Goal: Task Accomplishment & Management: Complete application form

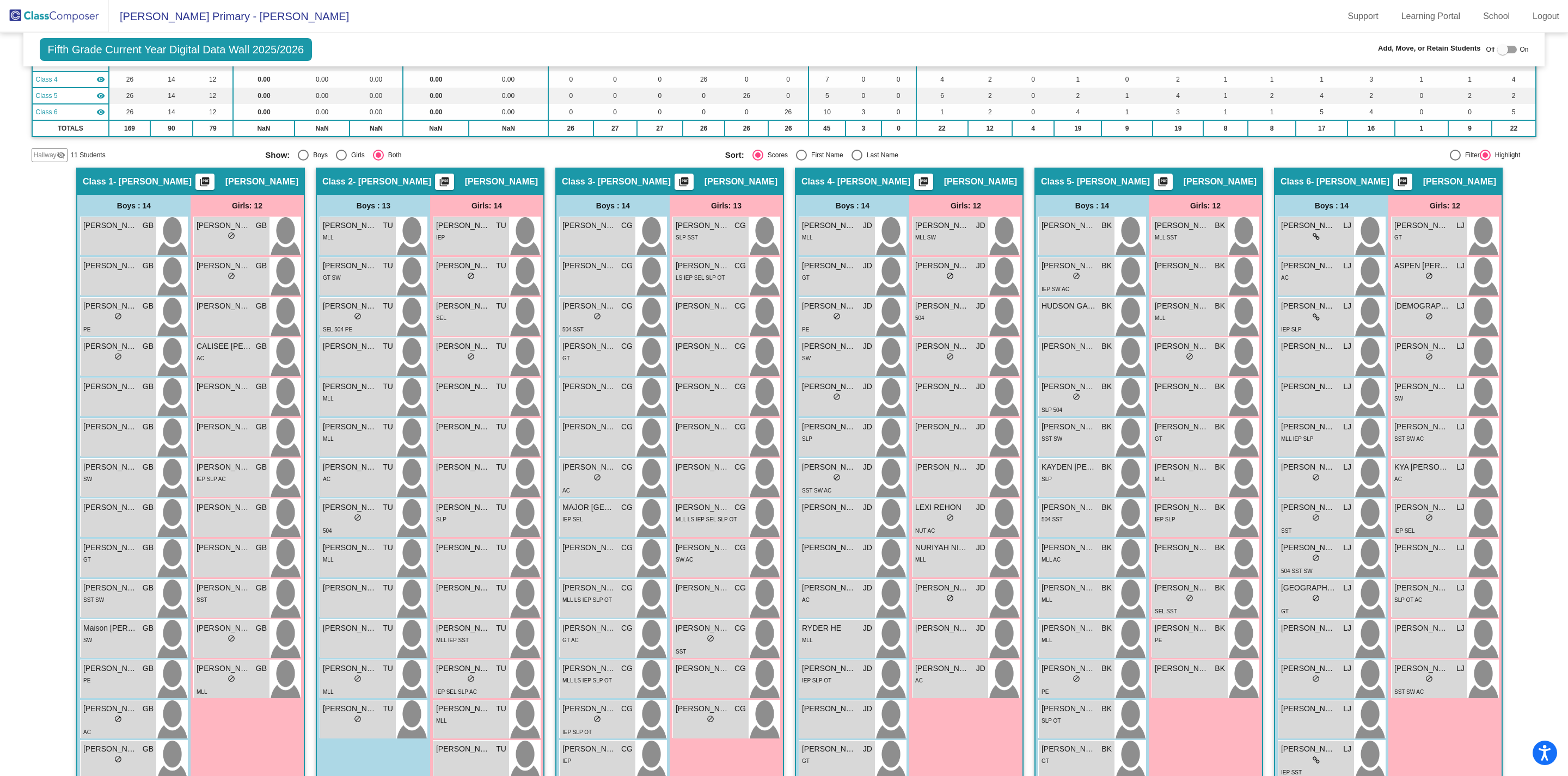
scroll to position [136, 0]
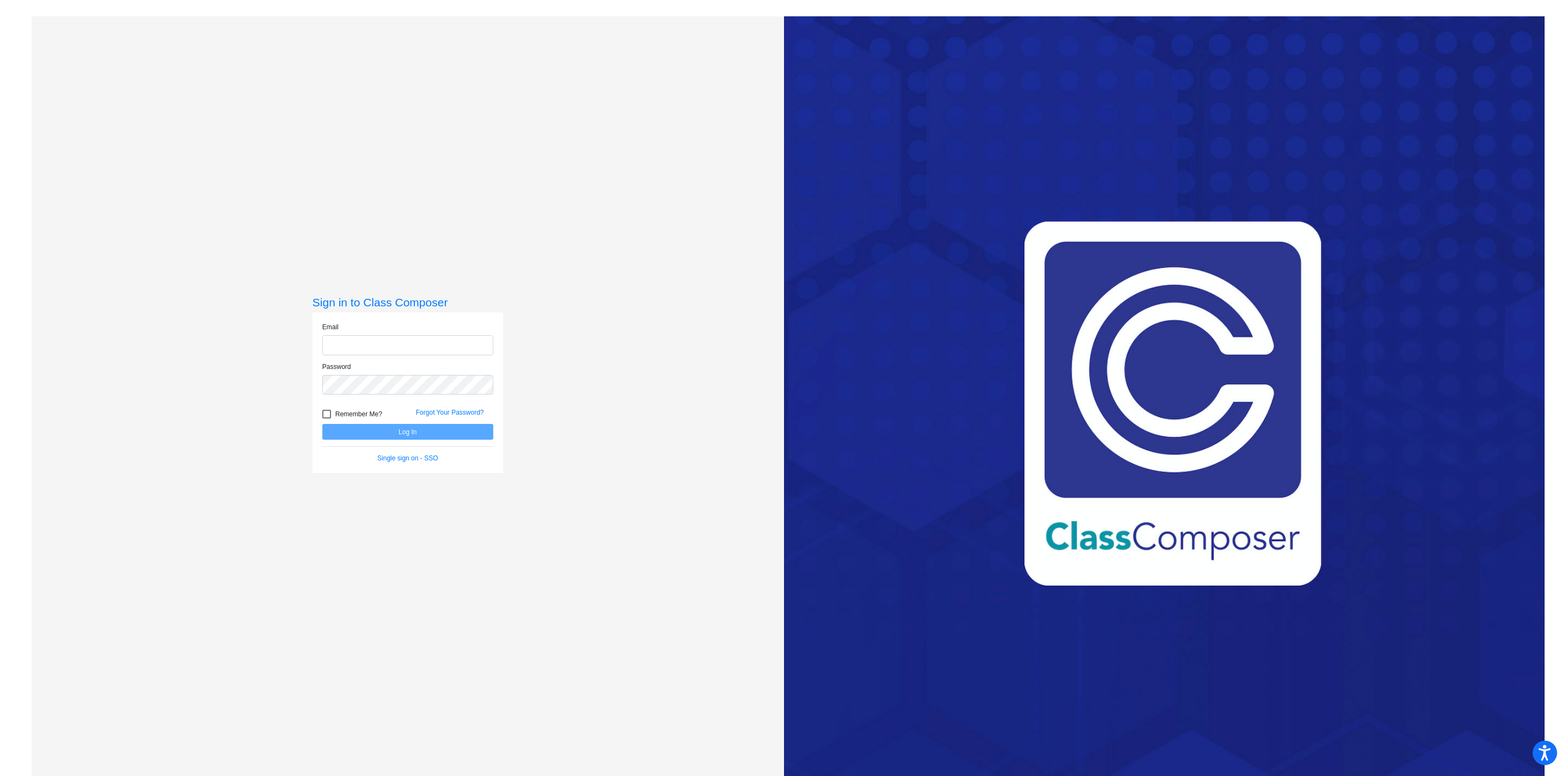
type input "[EMAIL_ADDRESS][DOMAIN_NAME]"
click at [421, 428] on button "Log In" at bounding box center [408, 432] width 171 height 16
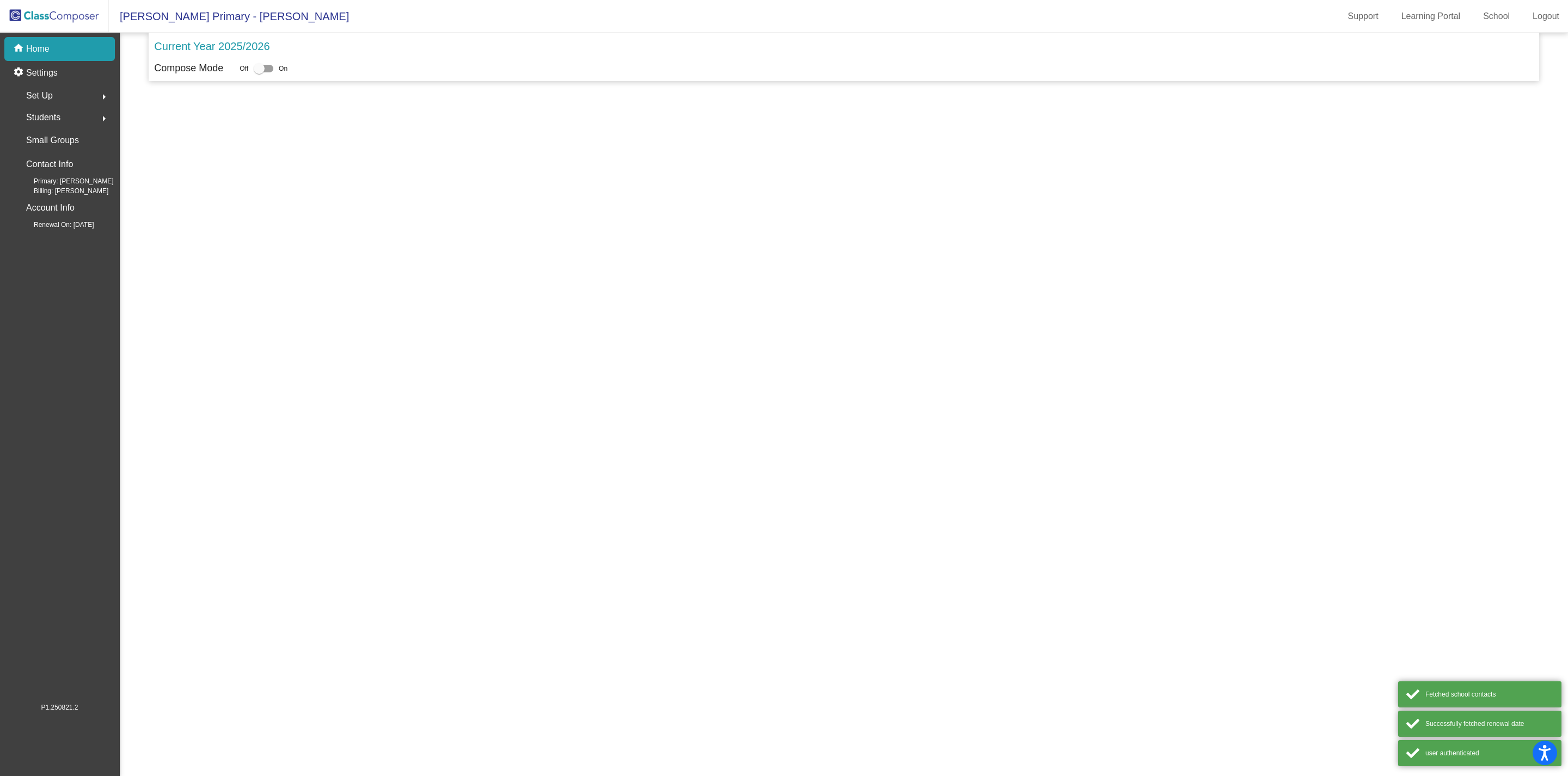
click at [421, 428] on mat-sidenav-content "Current Year 2025/2026 Compose Mode Off On" at bounding box center [844, 405] width 1448 height 744
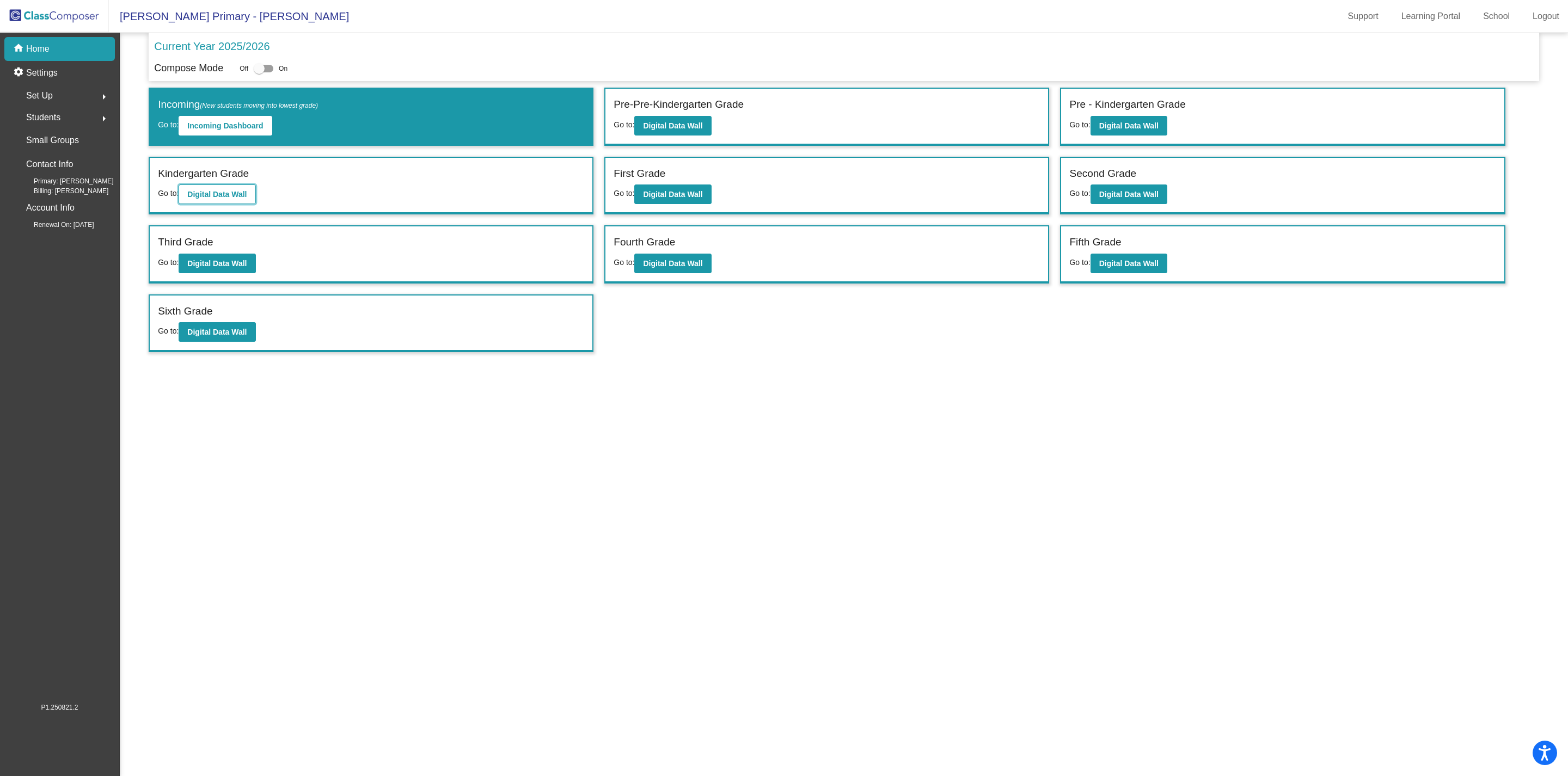
click at [208, 193] on b "Digital Data Wall" at bounding box center [217, 194] width 59 height 9
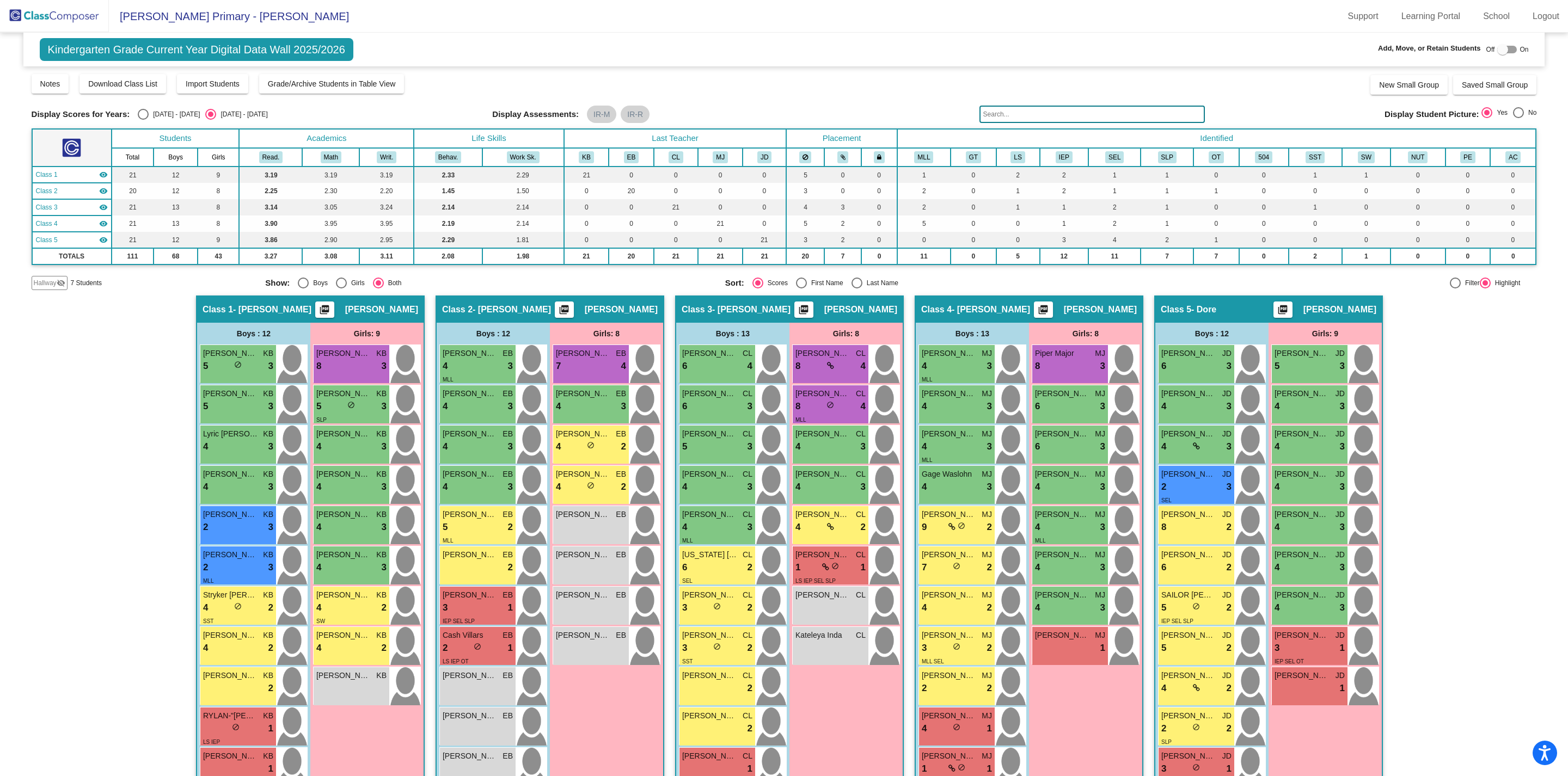
click at [68, 18] on img at bounding box center [54, 16] width 109 height 32
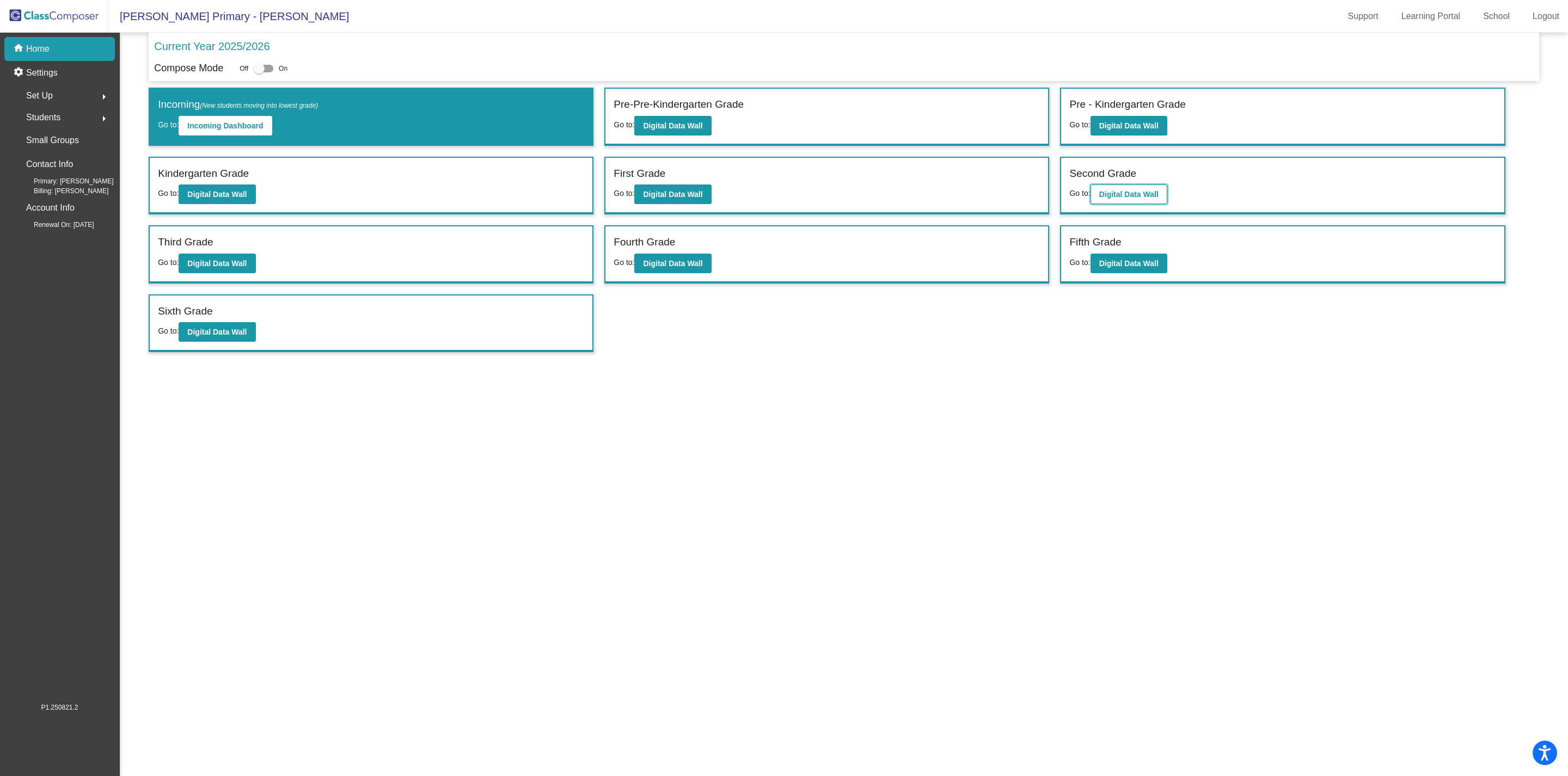
click at [1125, 197] on b "Digital Data Wall" at bounding box center [1129, 194] width 59 height 9
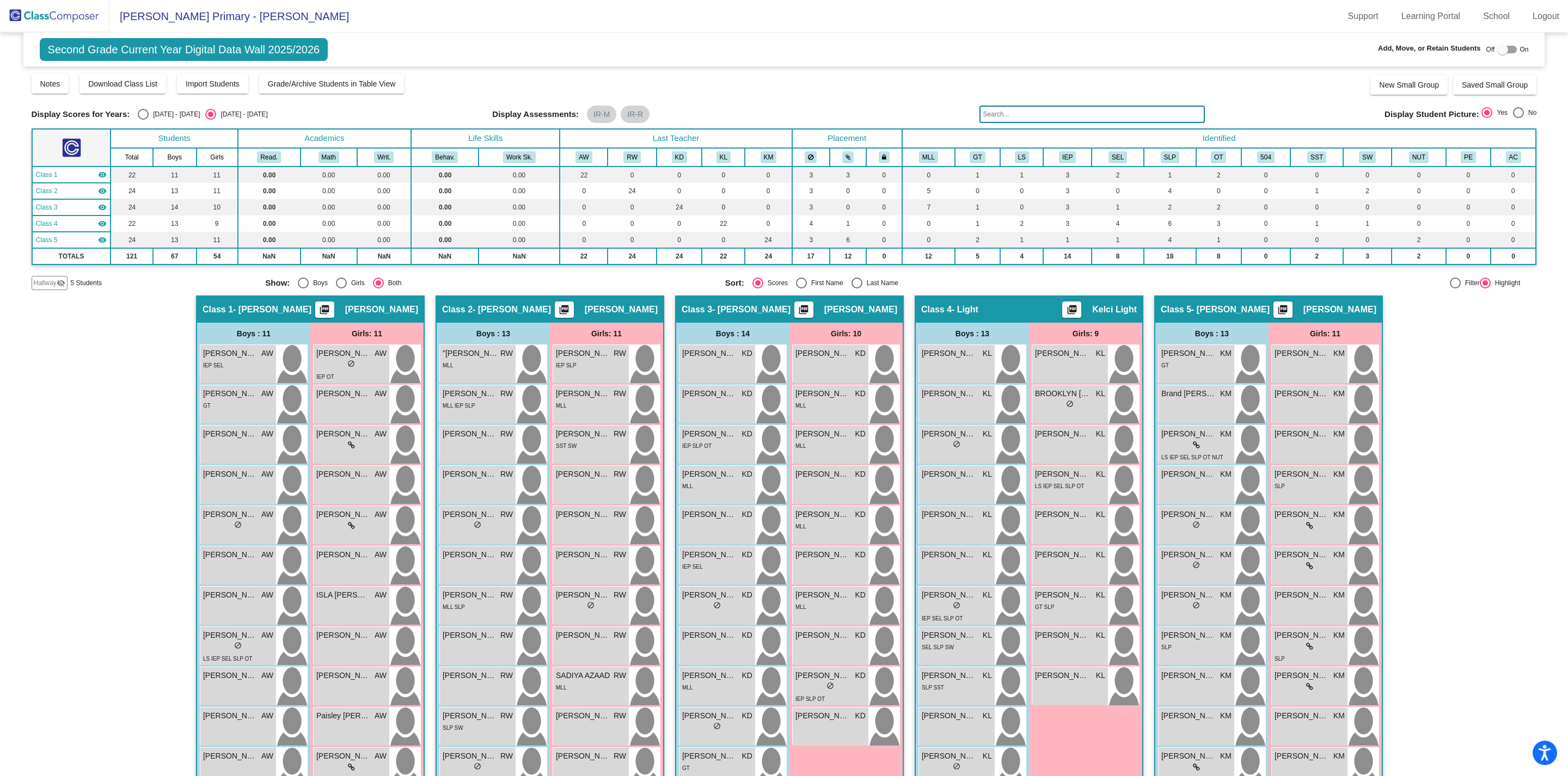
click at [1497, 51] on div at bounding box center [1503, 49] width 11 height 11
checkbox input "true"
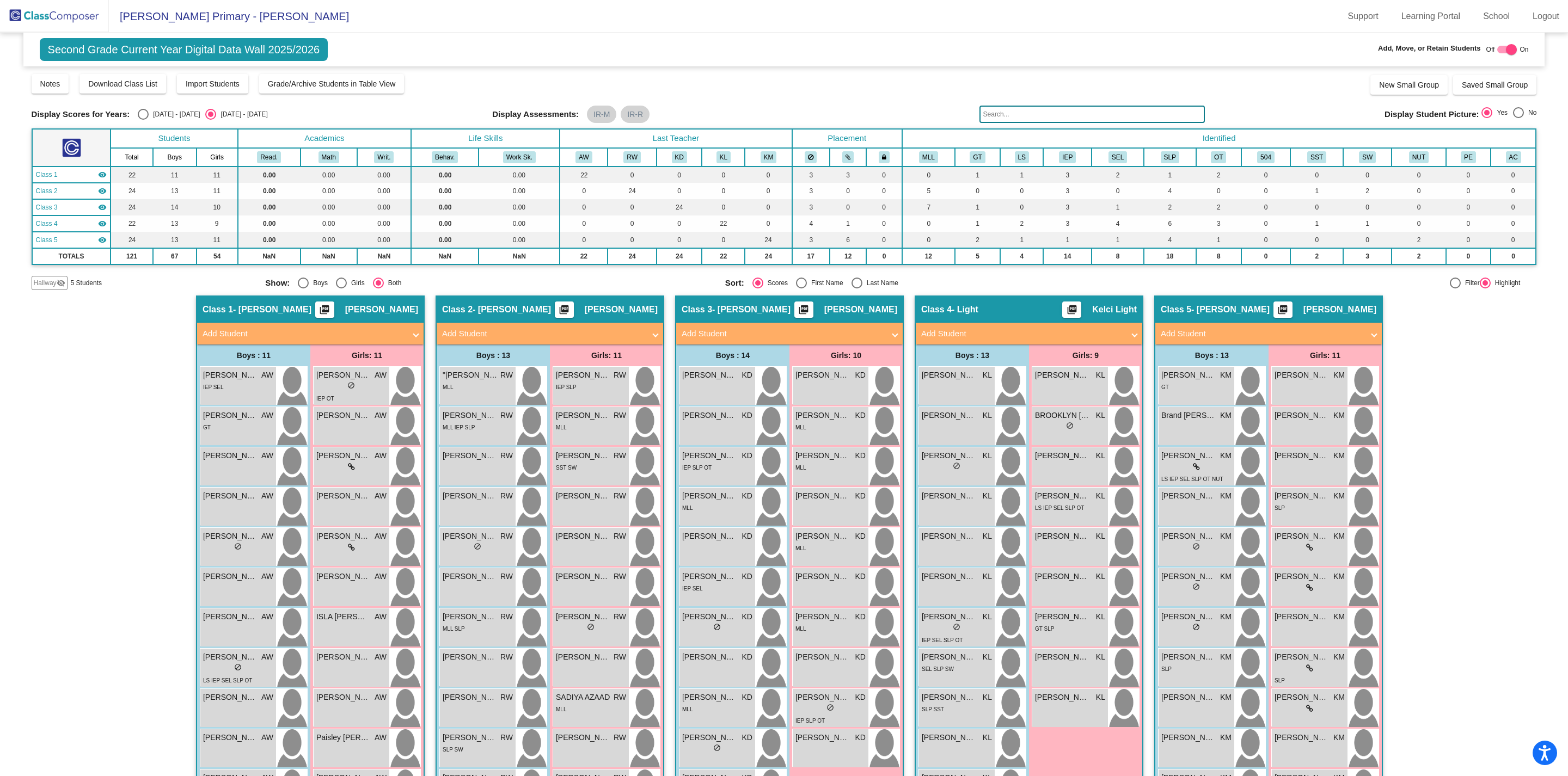
click at [349, 334] on mat-panel-title "Add Student" at bounding box center [304, 334] width 203 height 13
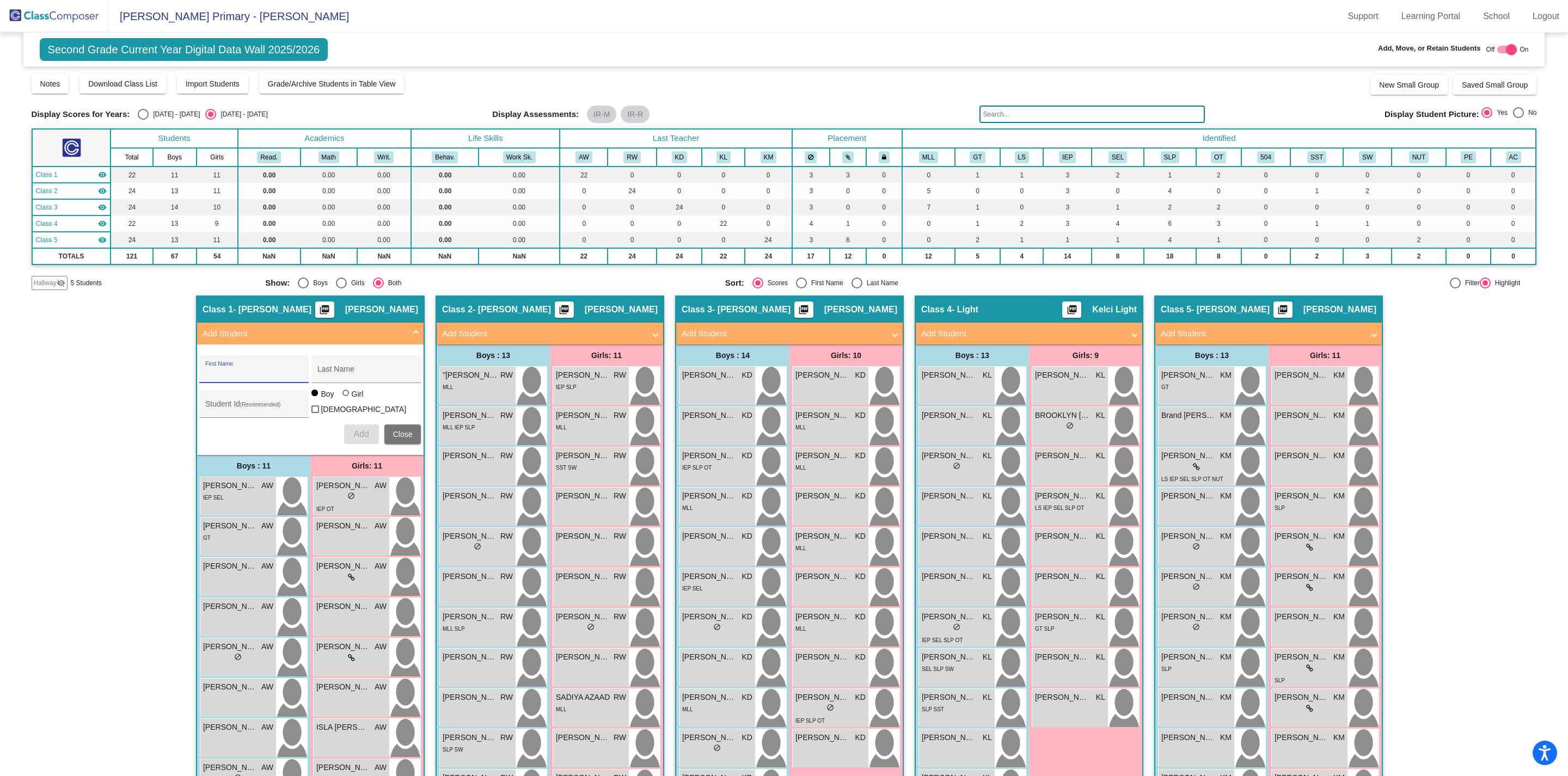
click at [259, 372] on input "First Name" at bounding box center [254, 373] width 98 height 9
type input "BoRui"
click at [344, 366] on div "Last Name" at bounding box center [366, 372] width 98 height 23
type input "[PERSON_NAME]"
click at [359, 430] on span "Add" at bounding box center [360, 434] width 15 height 9
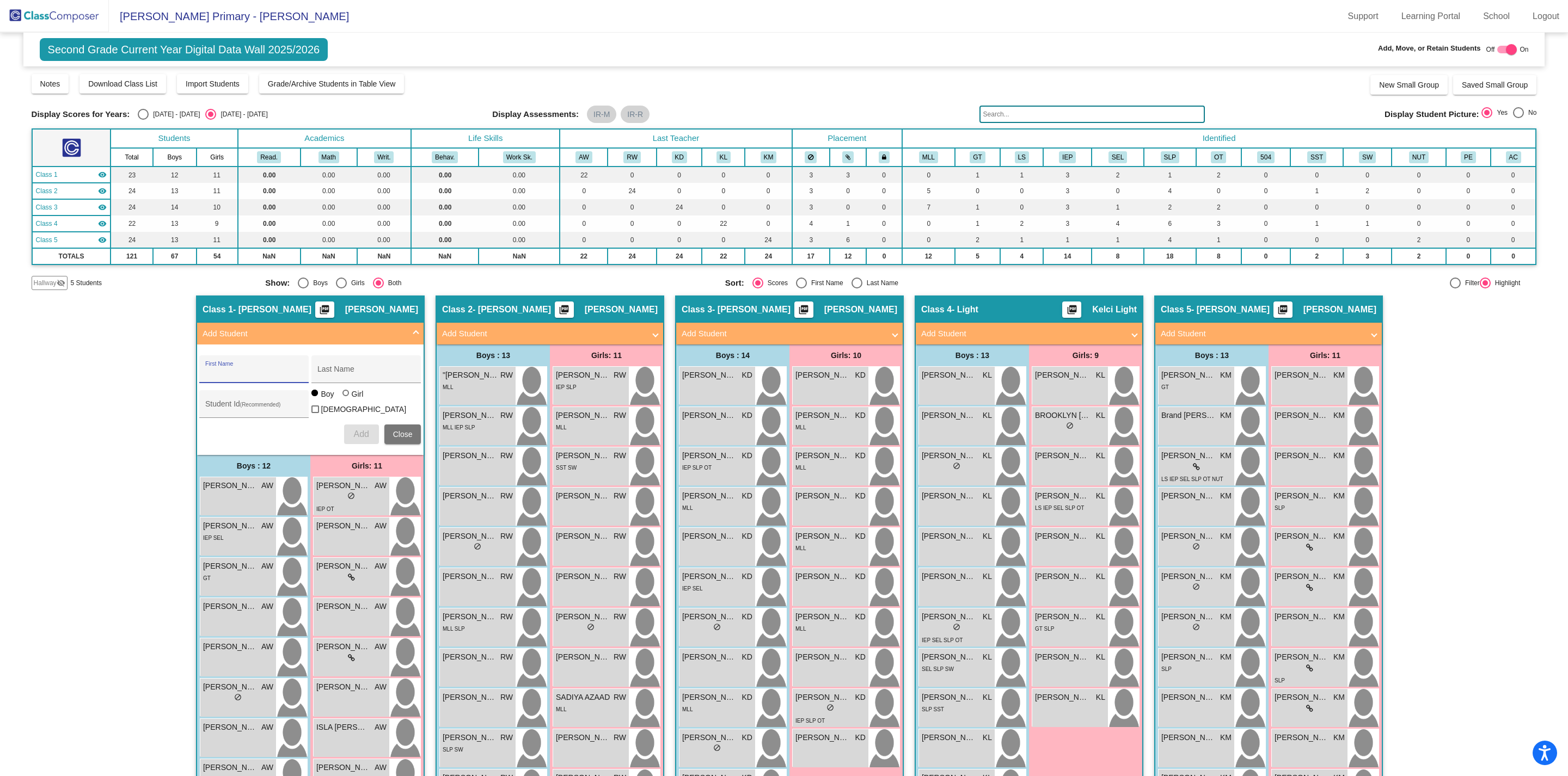
click at [1096, 329] on mat-panel-title "Add Student" at bounding box center [1022, 334] width 203 height 13
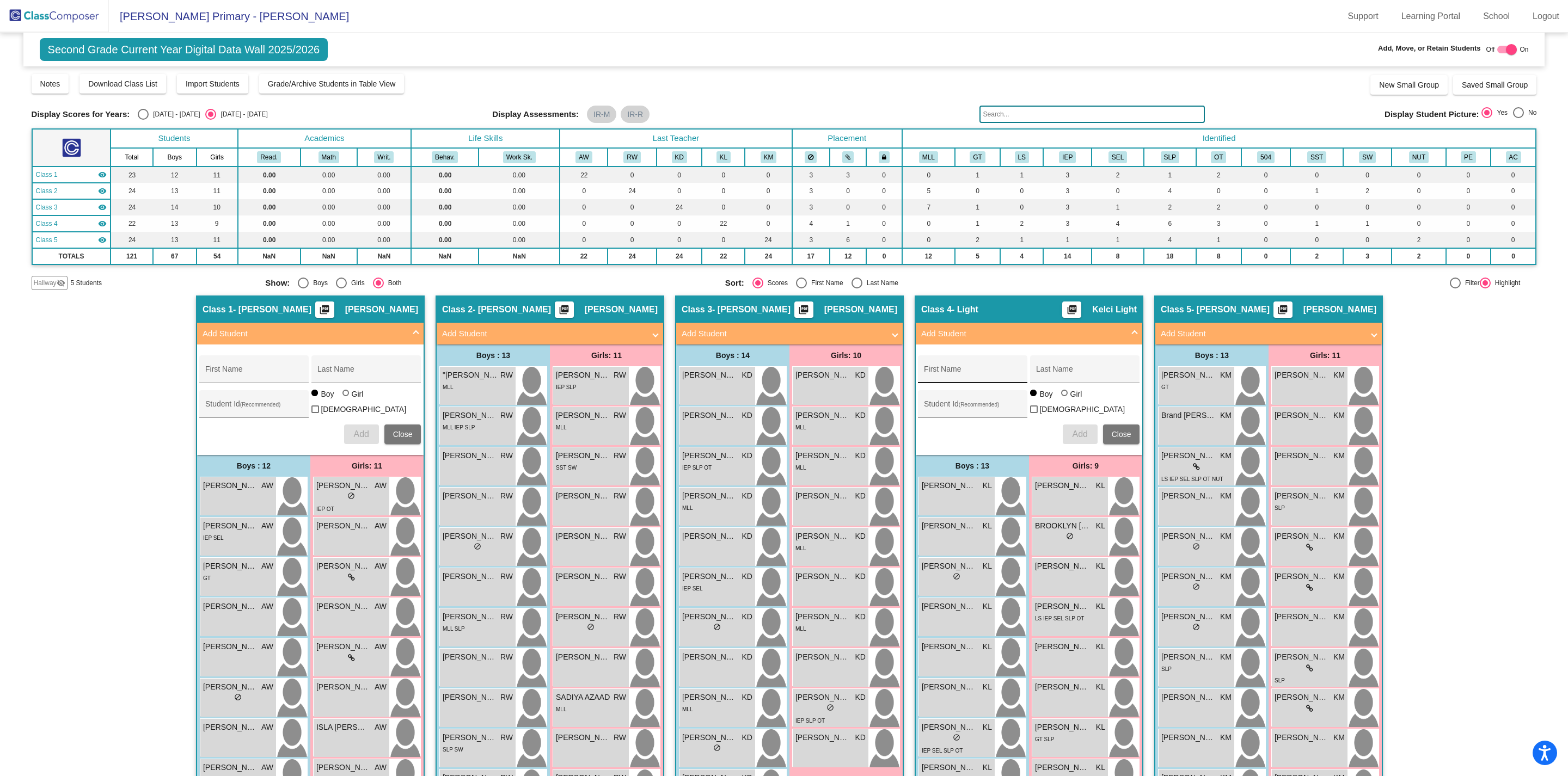
click at [971, 367] on div "First Name" at bounding box center [973, 372] width 98 height 23
type input "Dakota"
click at [1065, 374] on input "Last Name" at bounding box center [1085, 373] width 98 height 9
type input "Tayolor"
click at [1079, 431] on span "Add" at bounding box center [1079, 434] width 15 height 9
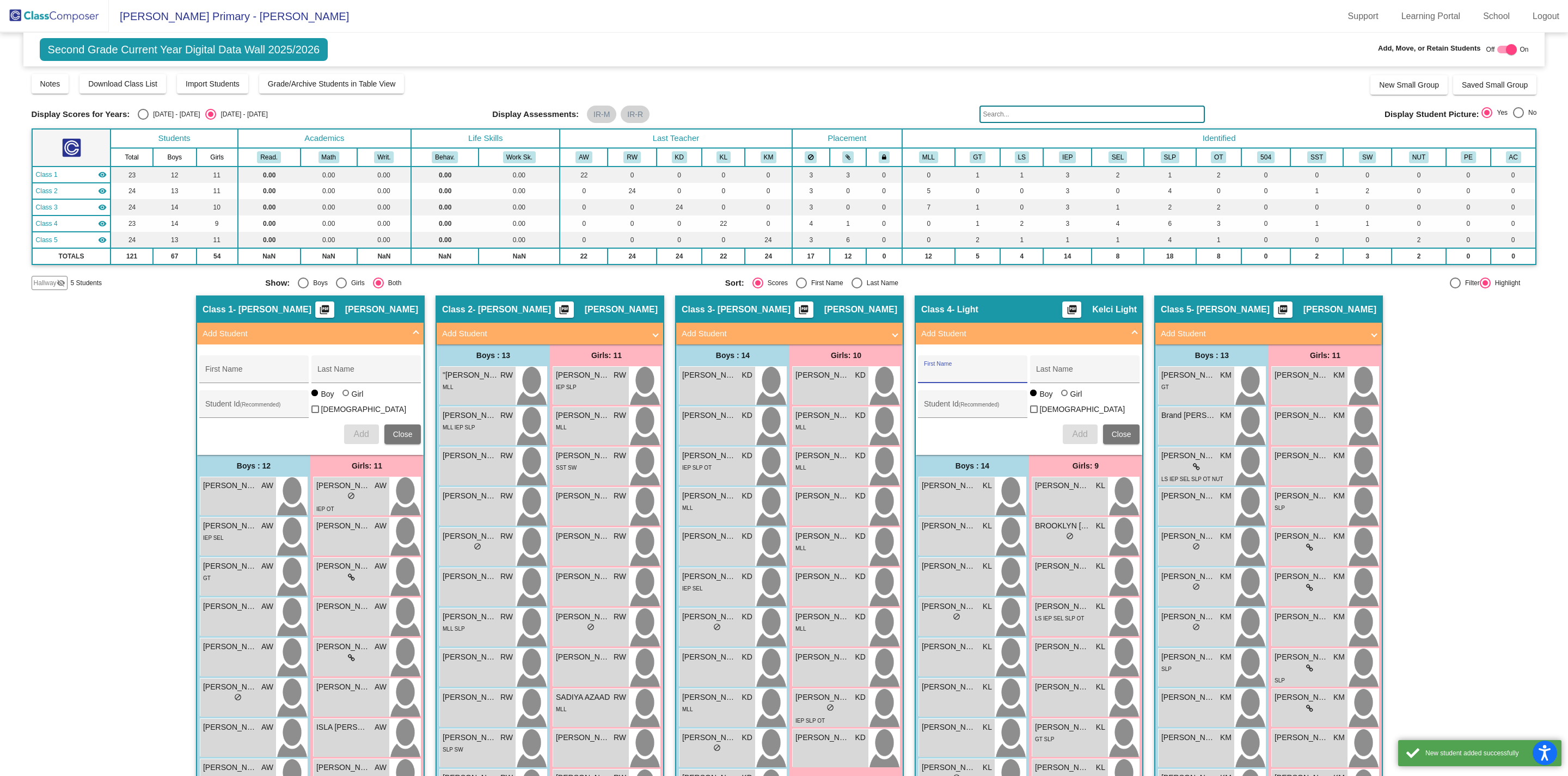
click at [1236, 317] on div "Class 5 - [PERSON_NAME] picture_as_pdf [PERSON_NAME]" at bounding box center [1269, 309] width 226 height 26
click at [1216, 341] on mat-expansion-panel-header "Add Student" at bounding box center [1269, 334] width 226 height 22
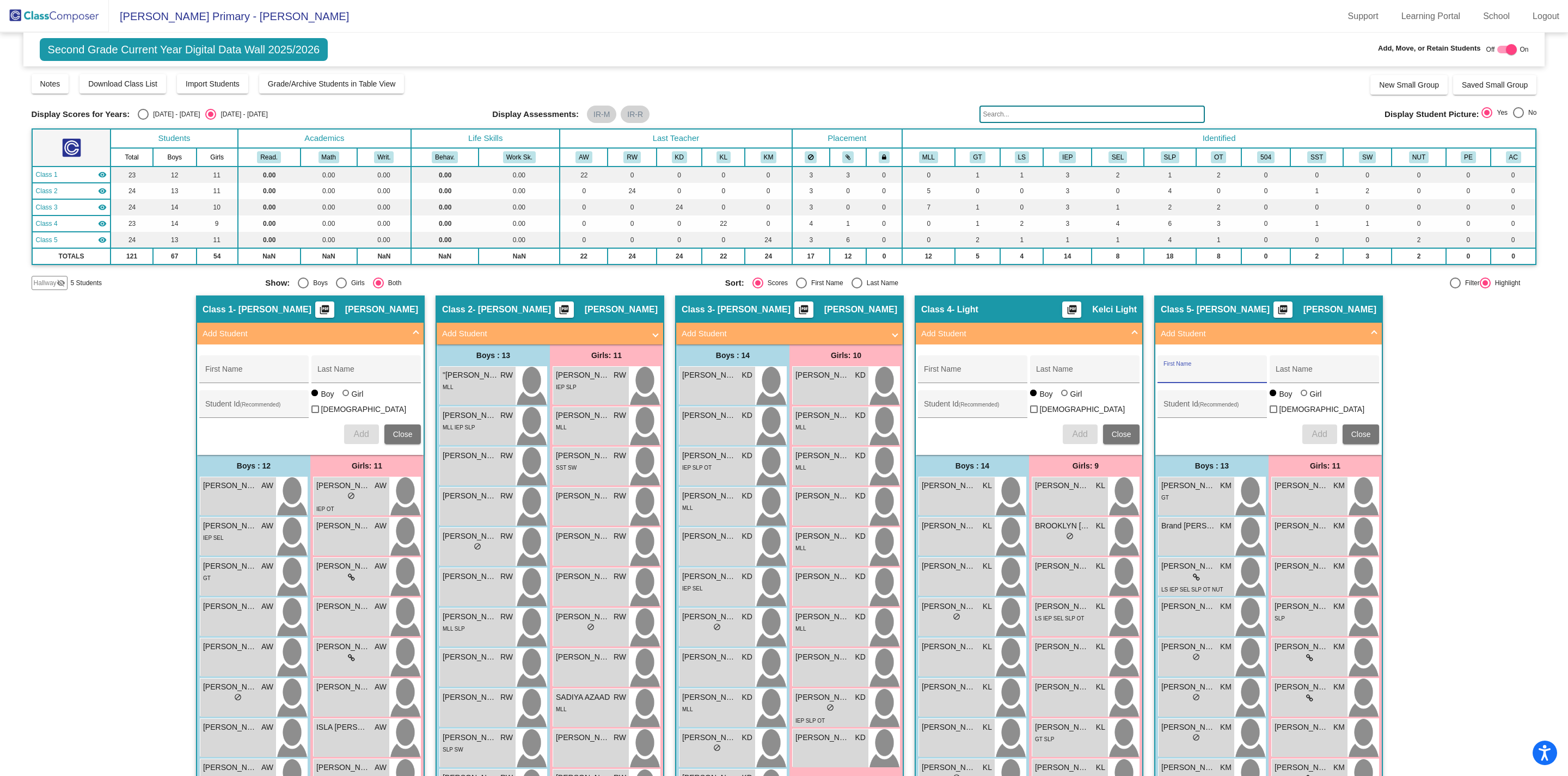
click at [1193, 370] on input "First Name" at bounding box center [1212, 373] width 98 height 9
type input "Mark"
click at [1301, 368] on div "Last Name" at bounding box center [1325, 372] width 98 height 23
type input "[PERSON_NAME]"
click at [1317, 430] on span "Add" at bounding box center [1319, 434] width 15 height 9
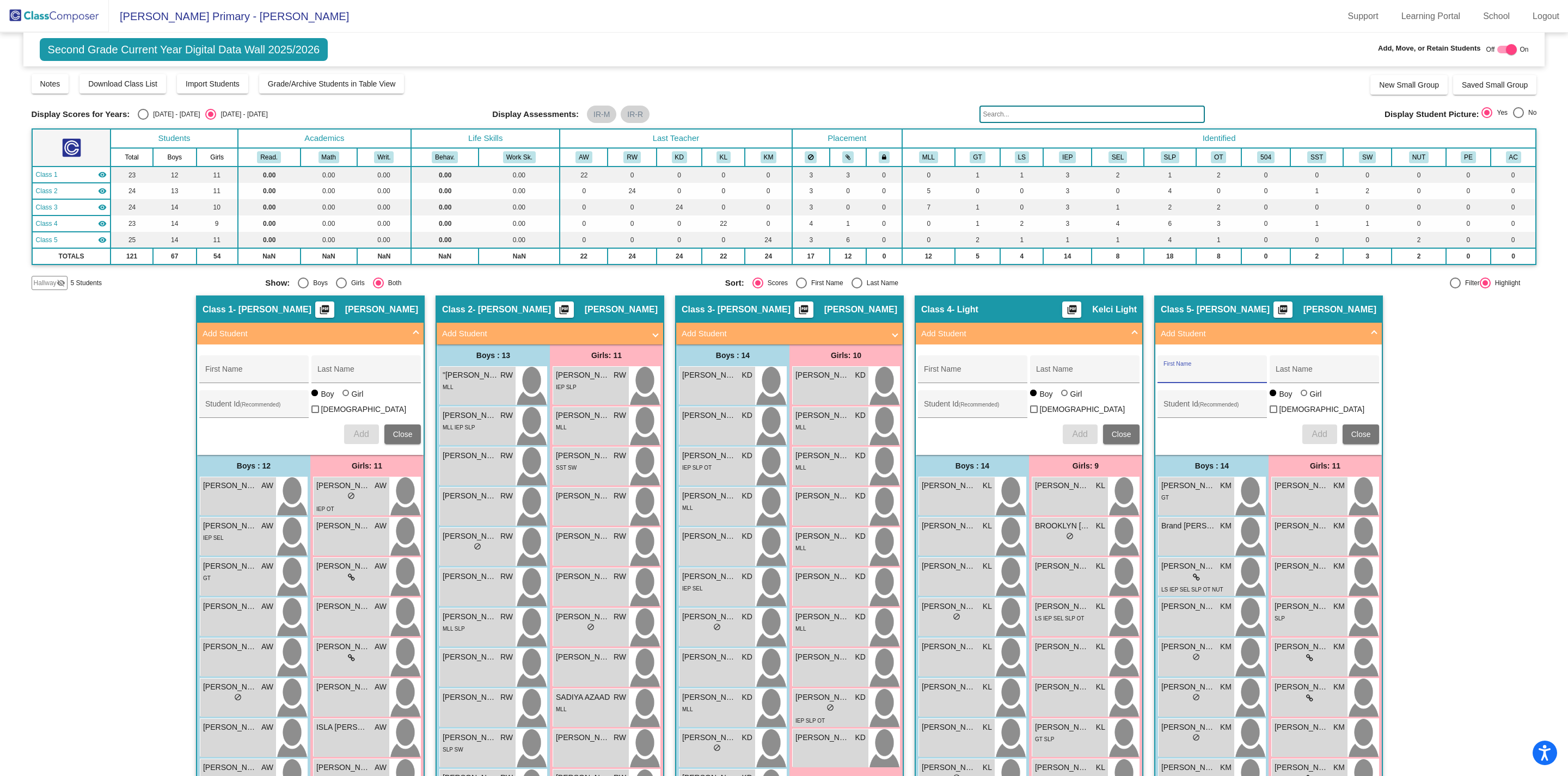
click at [70, 12] on img at bounding box center [54, 16] width 109 height 32
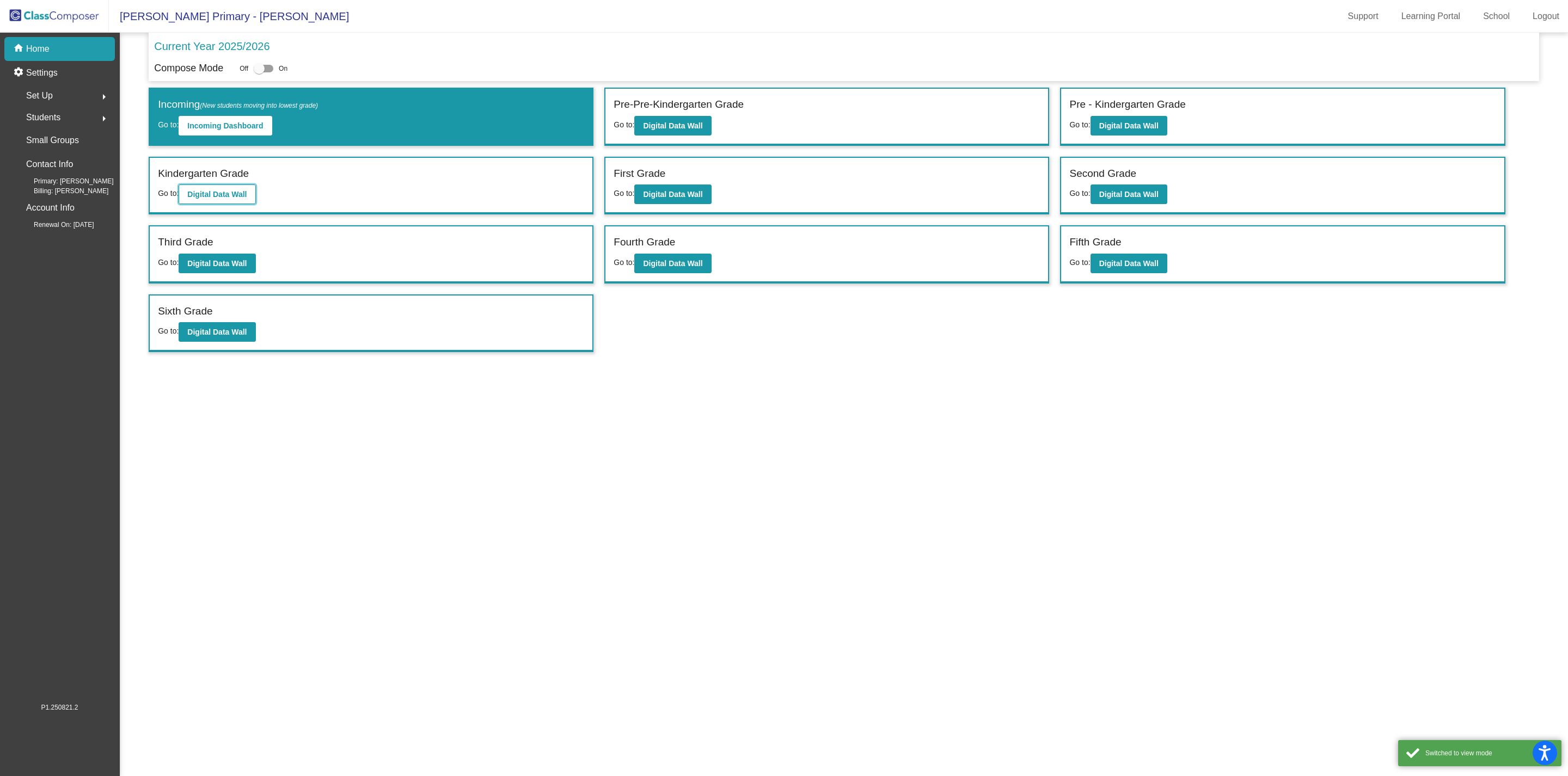
click at [222, 194] on b "Digital Data Wall" at bounding box center [217, 194] width 59 height 9
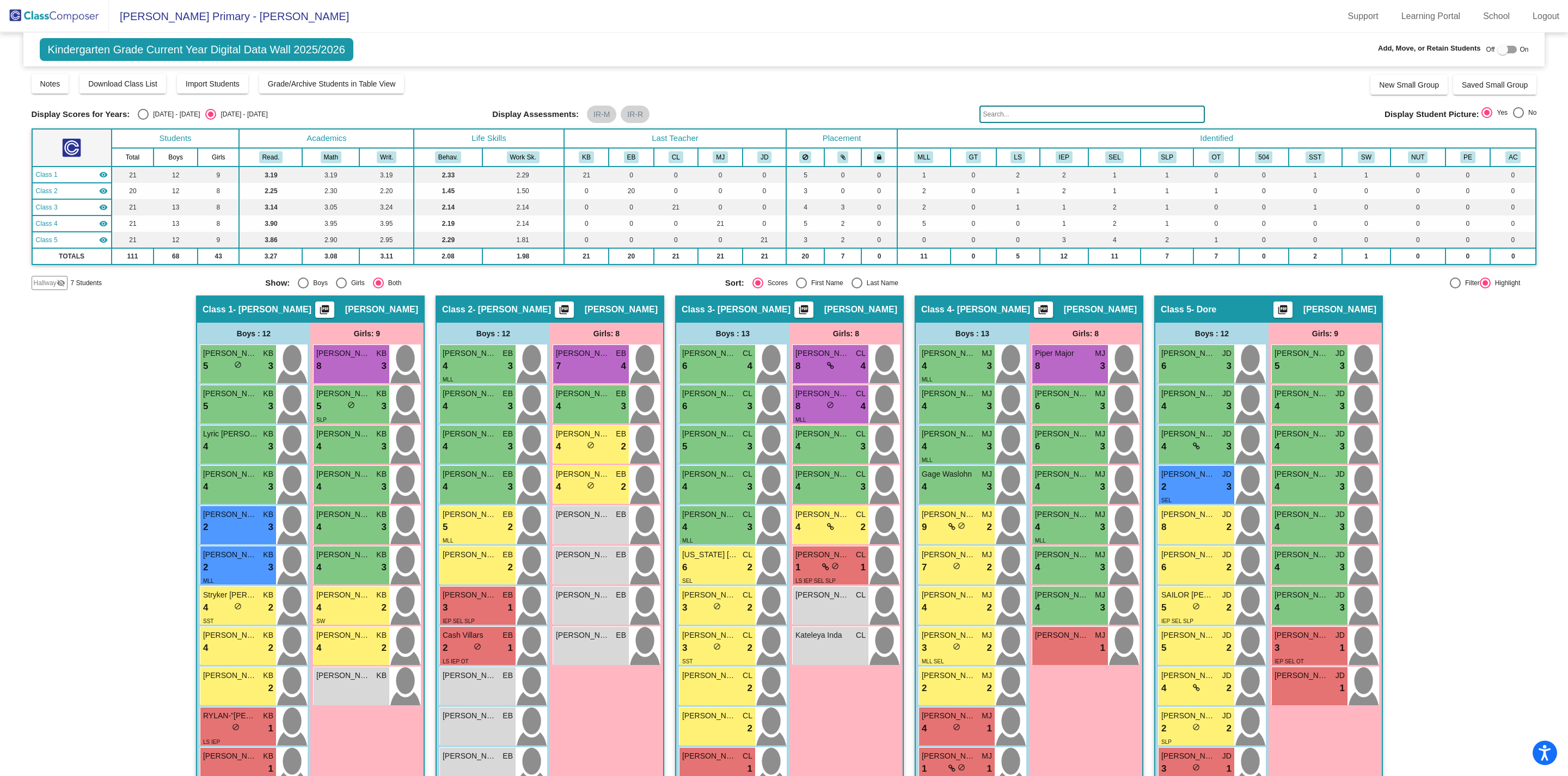
click at [59, 18] on img at bounding box center [54, 16] width 109 height 32
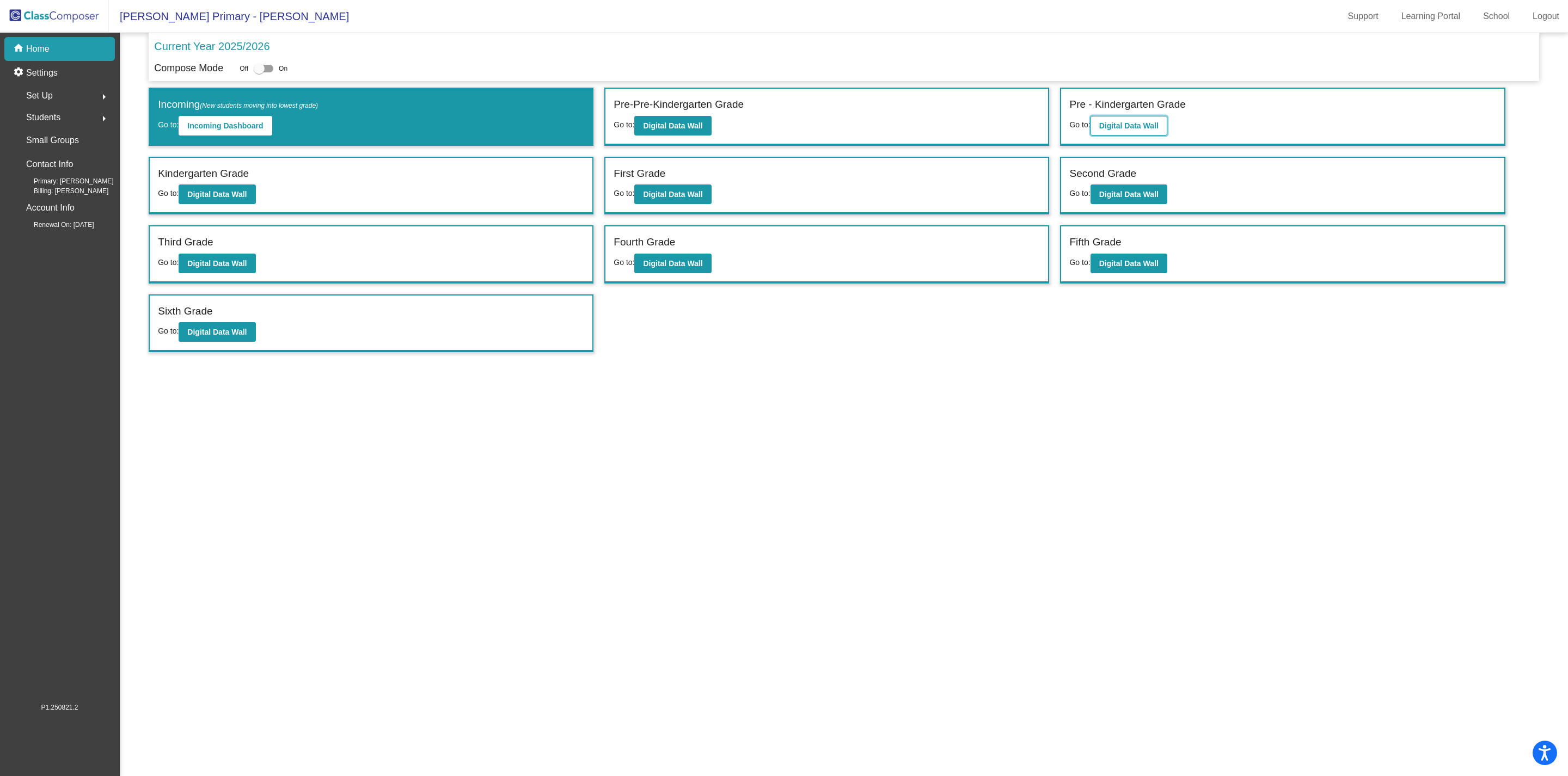
click at [1134, 128] on b "Digital Data Wall" at bounding box center [1129, 125] width 59 height 9
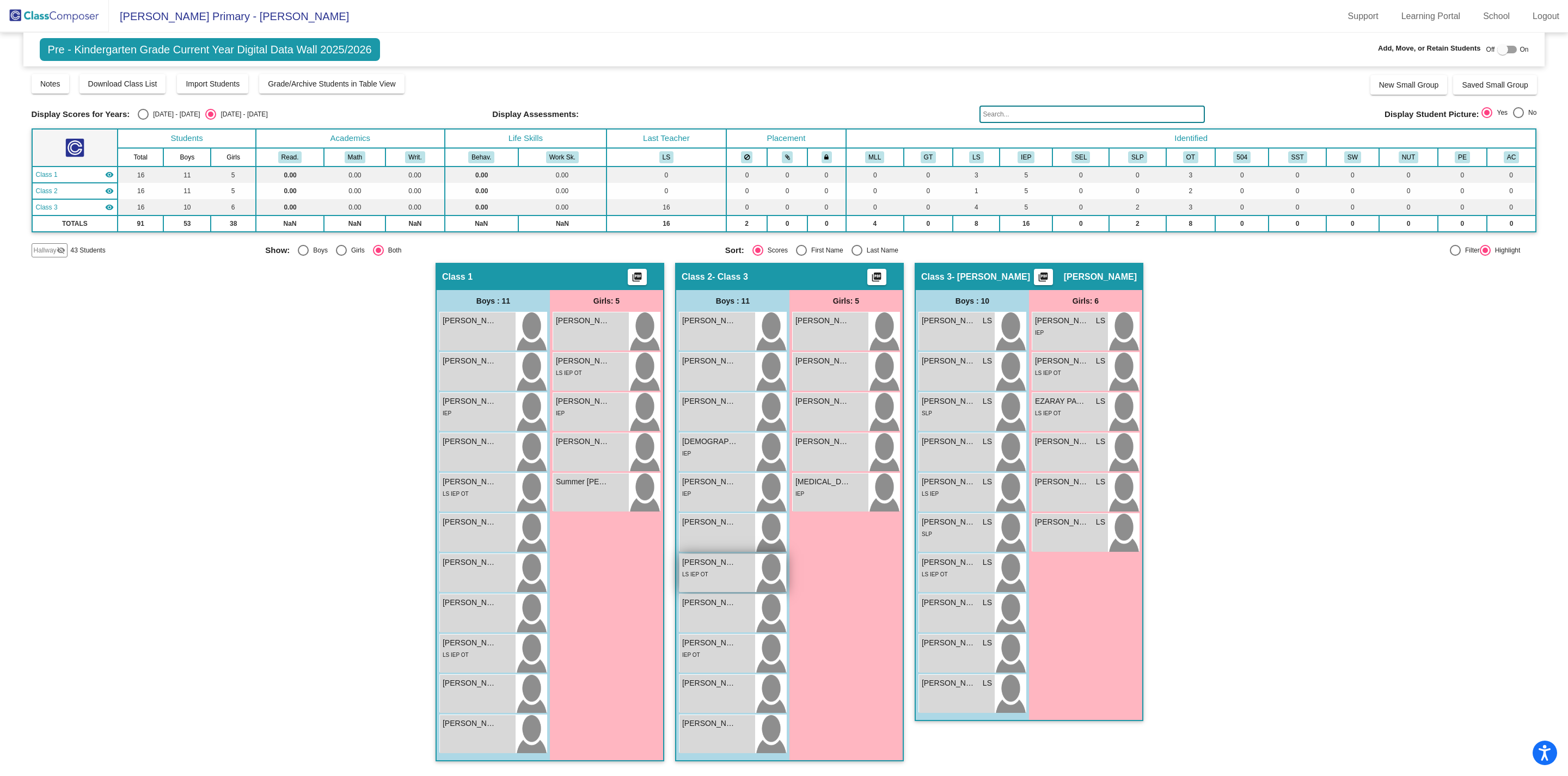
click at [715, 573] on div "LS IEP OT" at bounding box center [717, 574] width 70 height 12
